Goal: Task Accomplishment & Management: Complete application form

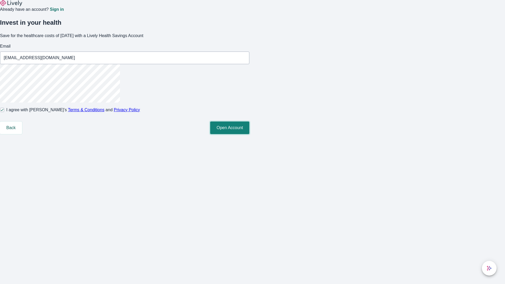
click at [250, 134] on button "Open Account" at bounding box center [229, 128] width 39 height 13
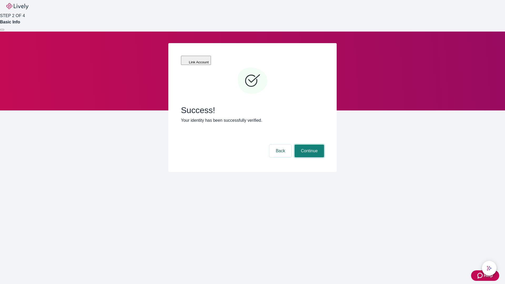
click at [309, 145] on button "Continue" at bounding box center [309, 151] width 29 height 13
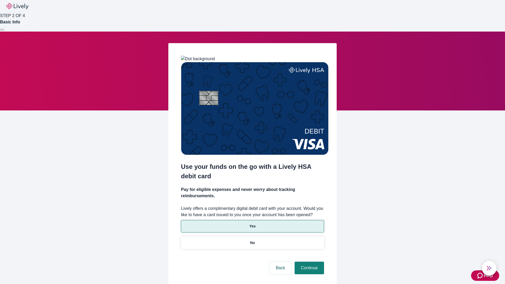
click at [252, 224] on p "Yes" at bounding box center [253, 227] width 6 height 6
click at [309, 262] on button "Continue" at bounding box center [309, 268] width 29 height 13
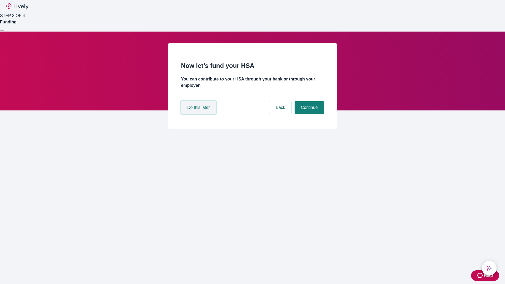
click at [199, 114] on button "Do this later" at bounding box center [198, 107] width 35 height 13
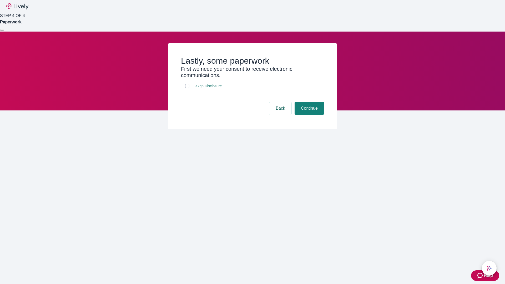
click at [187, 88] on input "E-Sign Disclosure" at bounding box center [187, 86] width 4 height 4
checkbox input "true"
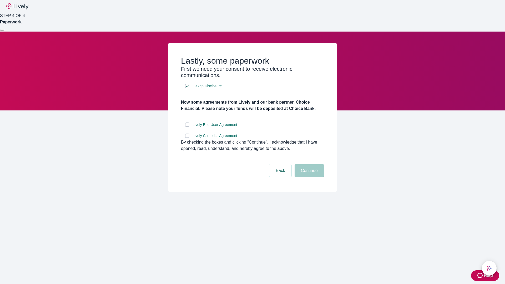
click at [187, 127] on input "Lively End User Agreement" at bounding box center [187, 125] width 4 height 4
checkbox input "true"
click at [187, 138] on input "Lively Custodial Agreement" at bounding box center [187, 136] width 4 height 4
checkbox input "true"
click at [309, 177] on button "Continue" at bounding box center [309, 171] width 29 height 13
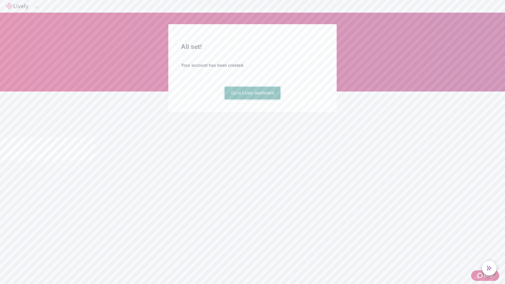
click at [252, 99] on link "Go to Lively dashboard" at bounding box center [253, 93] width 56 height 13
